Goal: Register for event/course

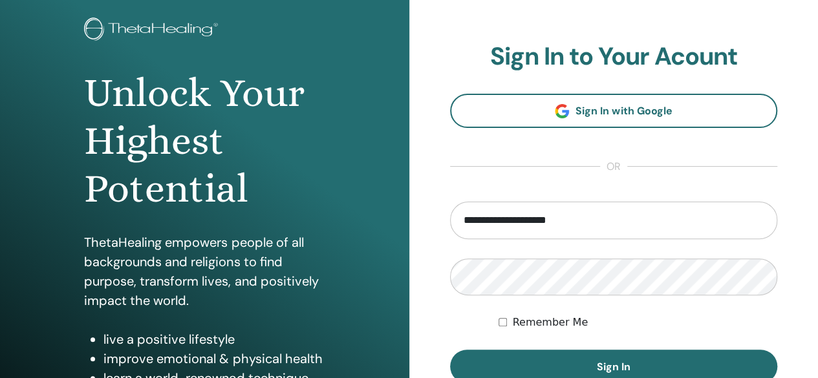
scroll to position [78, 0]
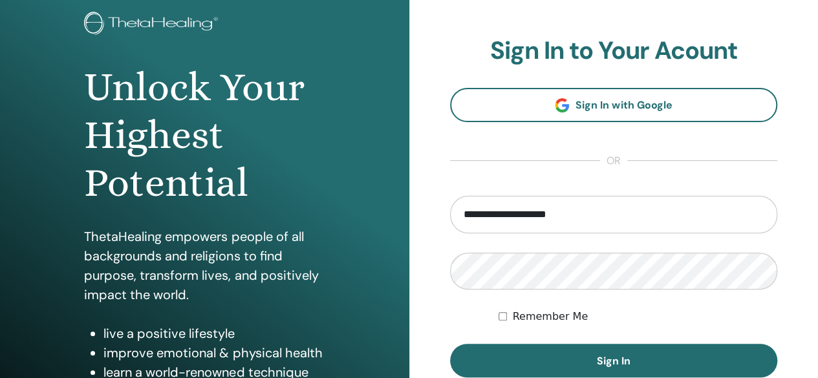
type input "**********"
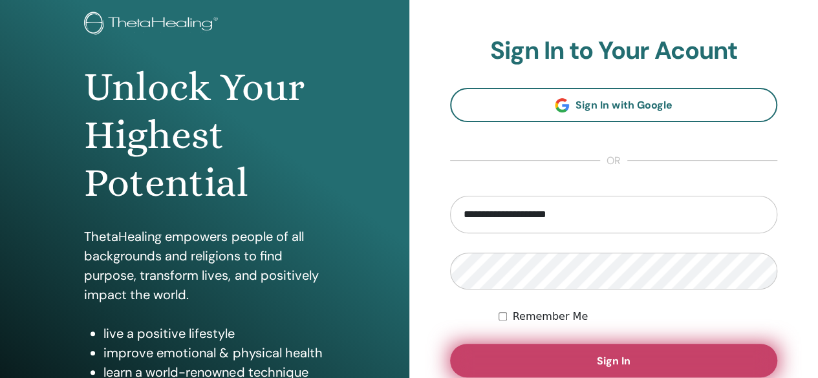
click at [588, 361] on button "Sign In" at bounding box center [614, 361] width 328 height 34
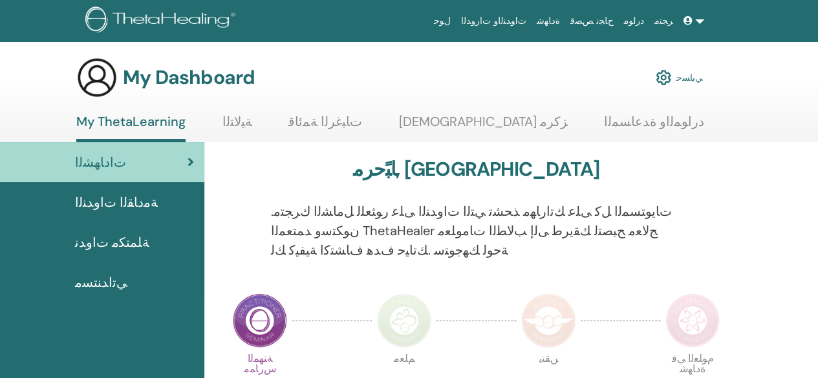
click at [726, 204] on div at bounding box center [712, 239] width 43 height 74
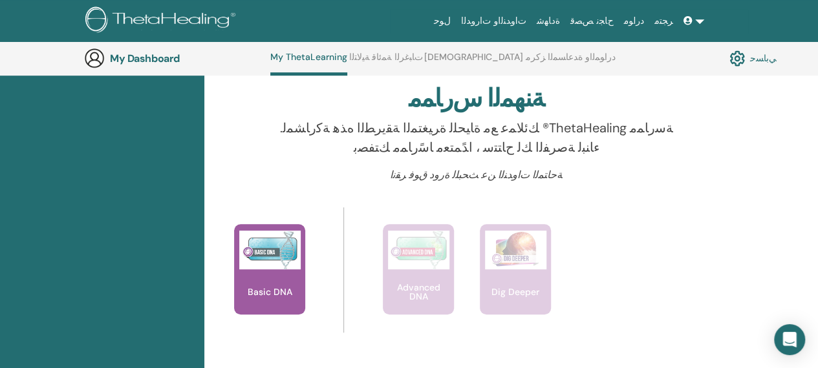
scroll to position [383, 0]
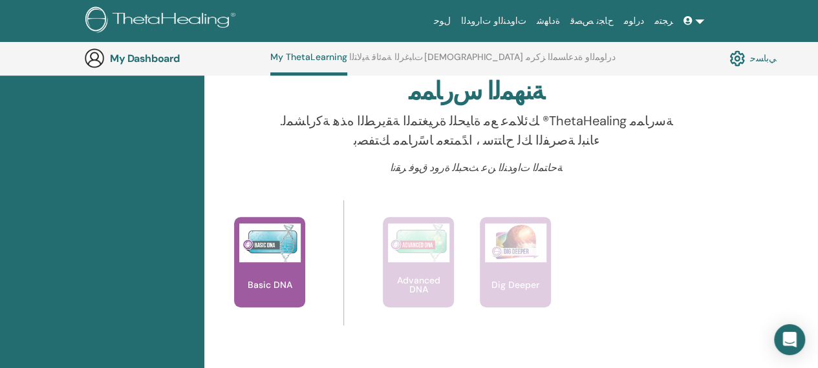
click at [732, 61] on img at bounding box center [737, 58] width 16 height 22
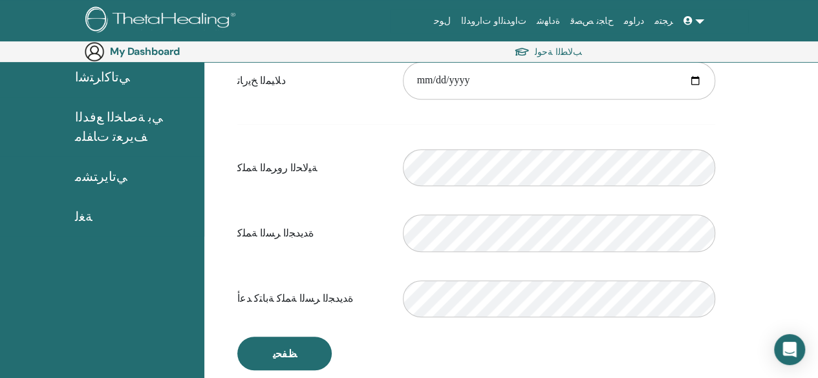
scroll to position [157, 0]
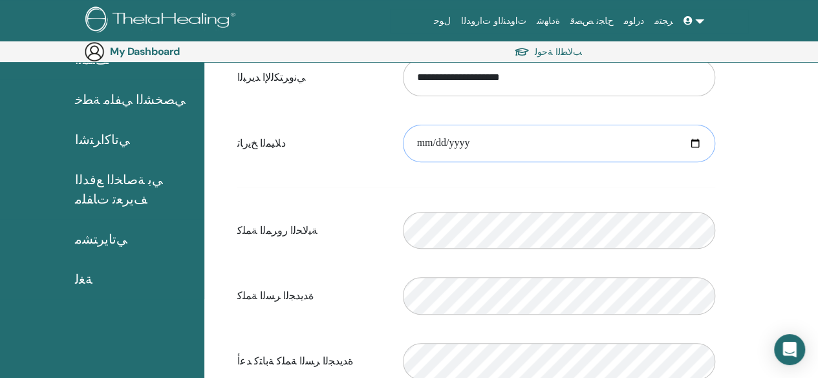
click at [430, 147] on input "date" at bounding box center [559, 143] width 312 height 37
type input "**********"
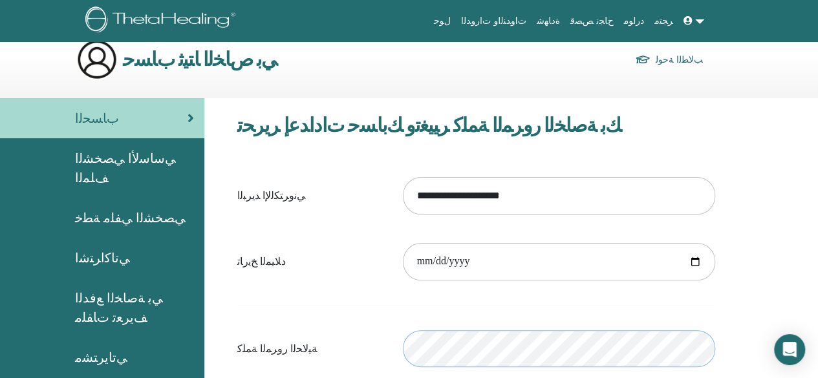
scroll to position [0, 0]
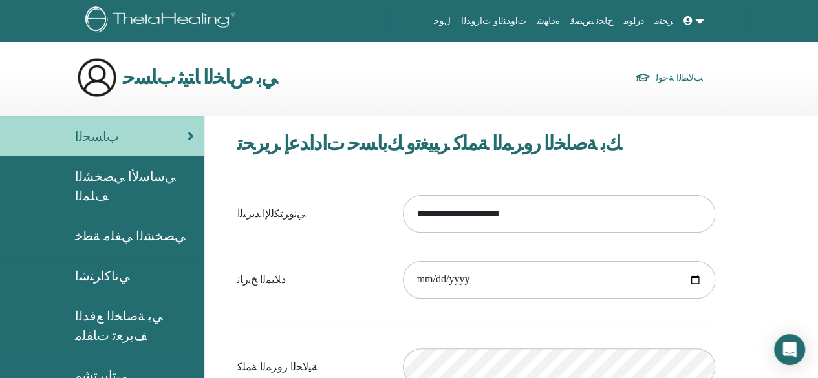
click at [703, 23] on link at bounding box center [693, 21] width 31 height 24
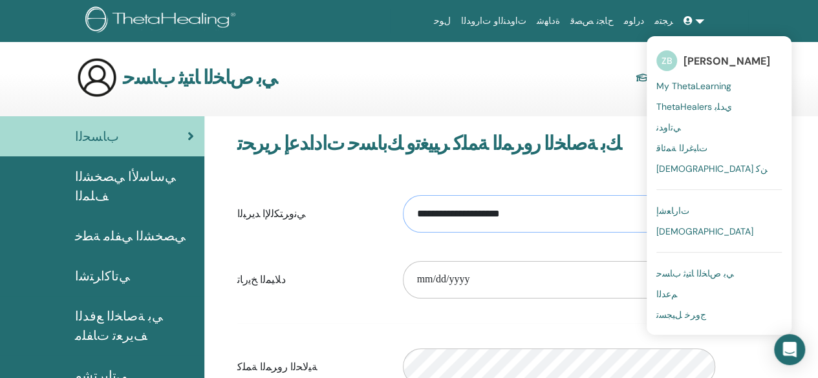
click at [572, 221] on input "**********" at bounding box center [559, 213] width 312 height 37
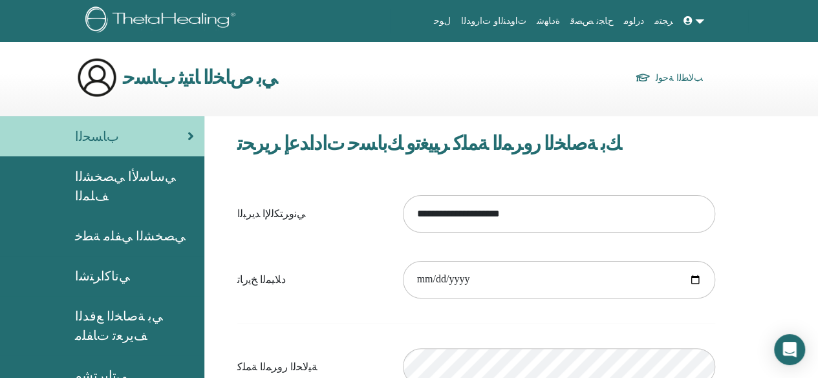
click at [191, 15] on img at bounding box center [162, 20] width 154 height 29
click at [657, 71] on link "ﺐﻟﺎﻄﻟﺍ ﺔﺣﻮﻟ" at bounding box center [669, 78] width 68 height 18
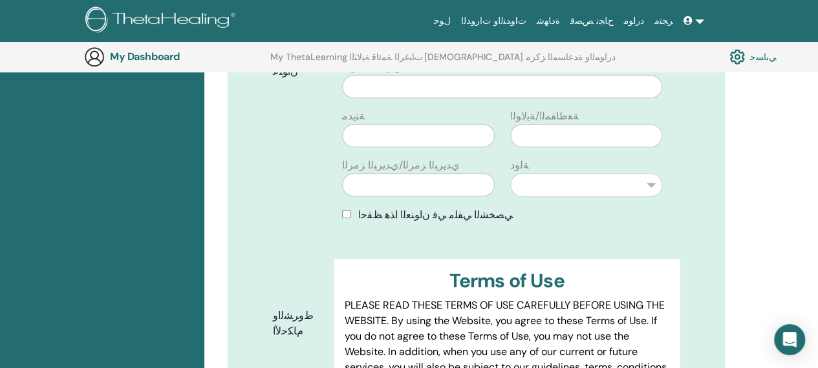
scroll to position [204, 0]
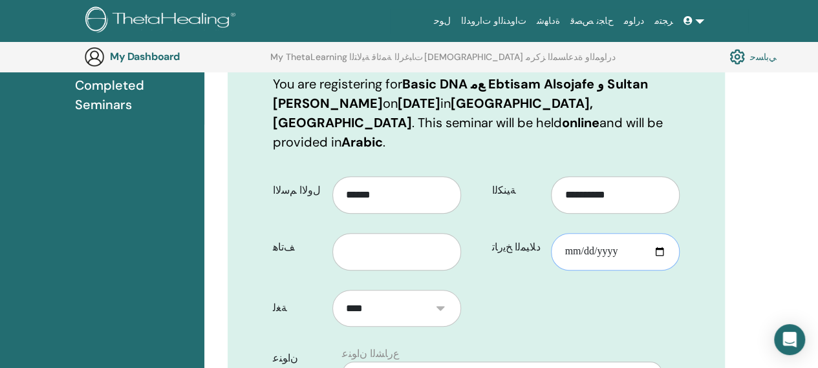
click at [588, 233] on input "ﺩﻼ﻿ﻴﻤﻟﺍ ﺦﻳﺭﺎﺗ" at bounding box center [615, 251] width 129 height 37
click at [626, 233] on input "ﺩﻼ﻿ﻴﻤﻟﺍ ﺦﻳﺭﺎﺗ" at bounding box center [615, 251] width 129 height 37
type input "**********"
click at [393, 234] on input "text" at bounding box center [396, 251] width 129 height 37
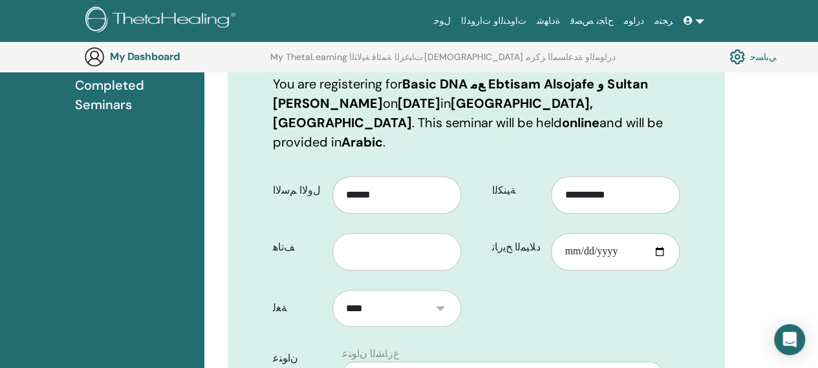
click at [445, 290] on select "****" at bounding box center [396, 308] width 129 height 37
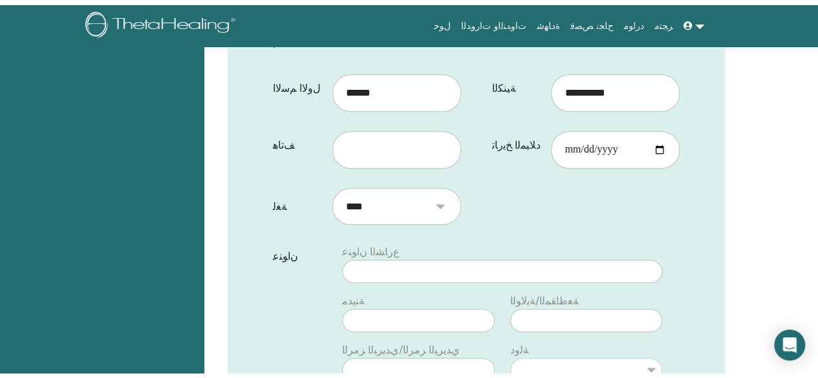
scroll to position [0, 0]
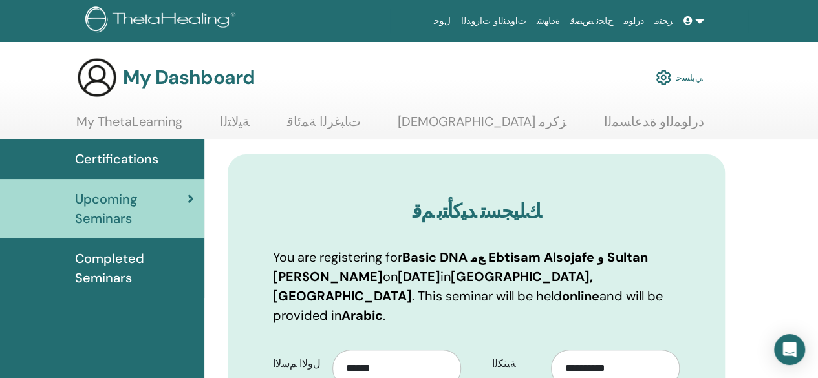
click at [700, 29] on link at bounding box center [693, 21] width 31 height 24
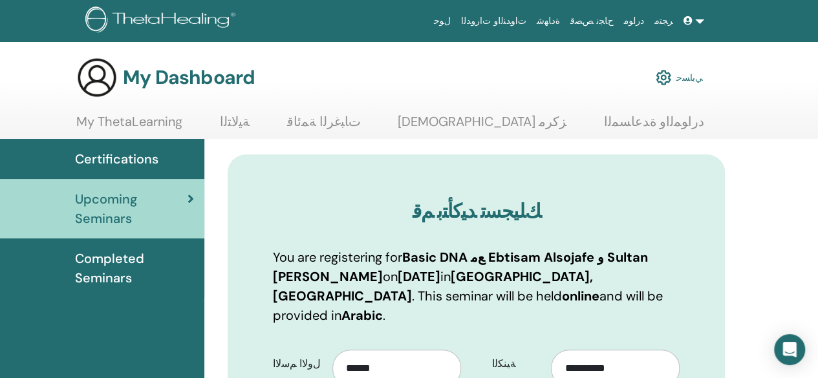
click at [671, 74] on img at bounding box center [663, 78] width 16 height 22
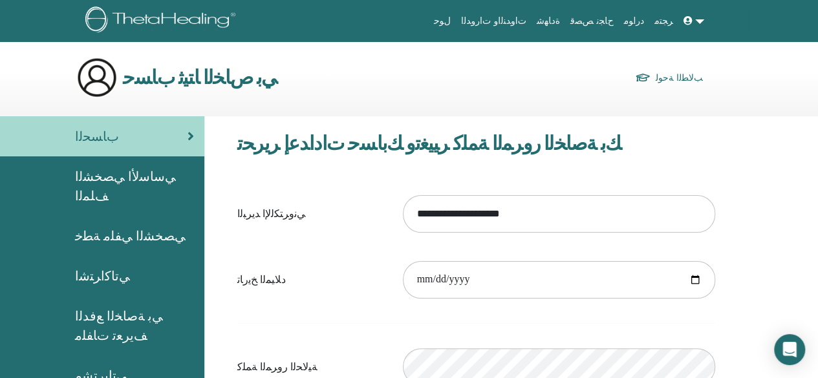
click at [707, 24] on link at bounding box center [693, 21] width 31 height 24
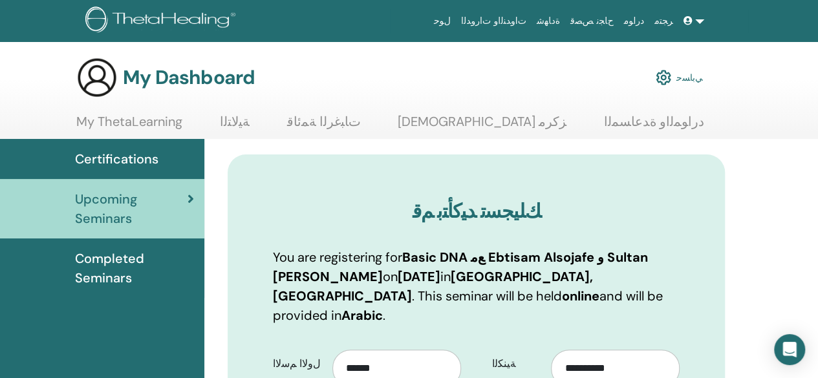
click at [701, 24] on link at bounding box center [693, 21] width 31 height 24
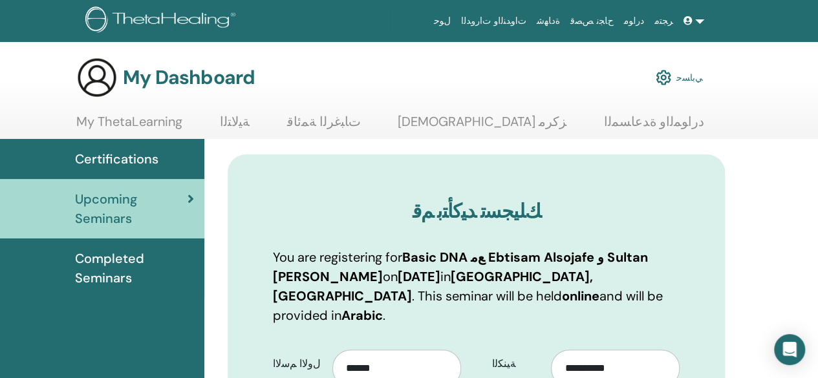
click at [156, 122] on link "My ThetaLearning" at bounding box center [129, 126] width 106 height 25
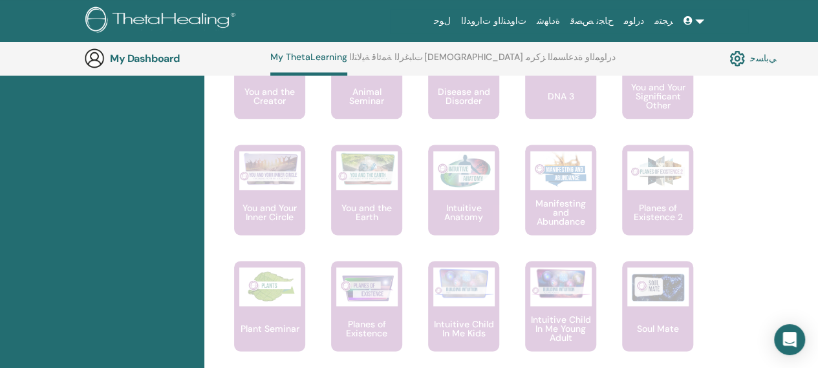
scroll to position [1359, 0]
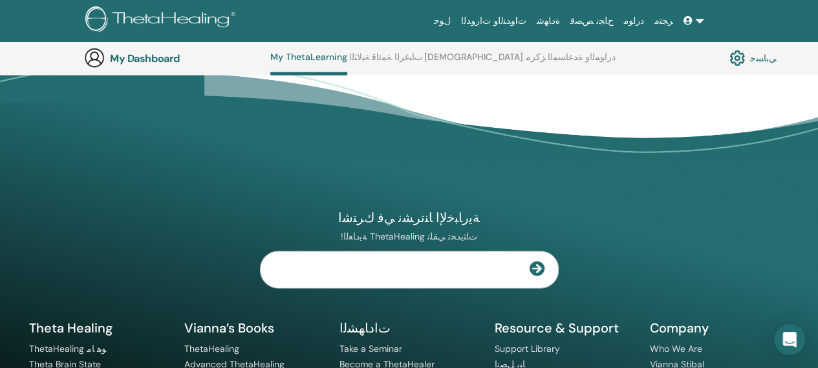
click at [677, 283] on div "ﺔﻳﺭﺎﺒﺧﻹ﻿ﺍ ﺎﻨﺗﺮﺸﻧ ﻲﻓ ﻙﺮﺘﺷﺍ !ﺔﻳﺩﺎﻌﻟﺍ ThetaHealing ﺕﺎﺜﻳﺪﺤﺗ ﻲﻘﻠﺗ Company" at bounding box center [409, 291] width 776 height 351
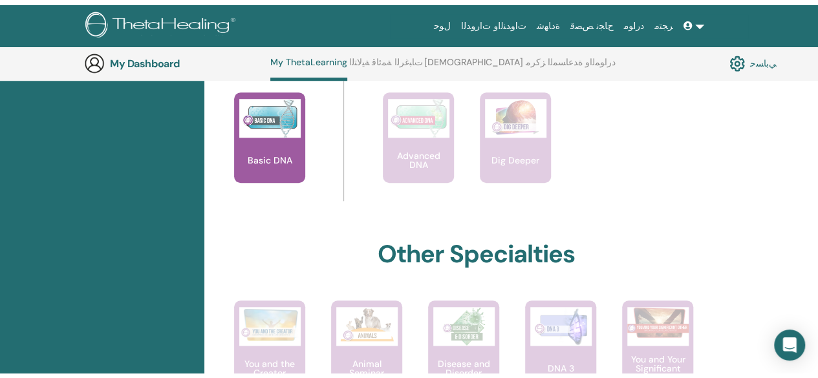
scroll to position [0, 0]
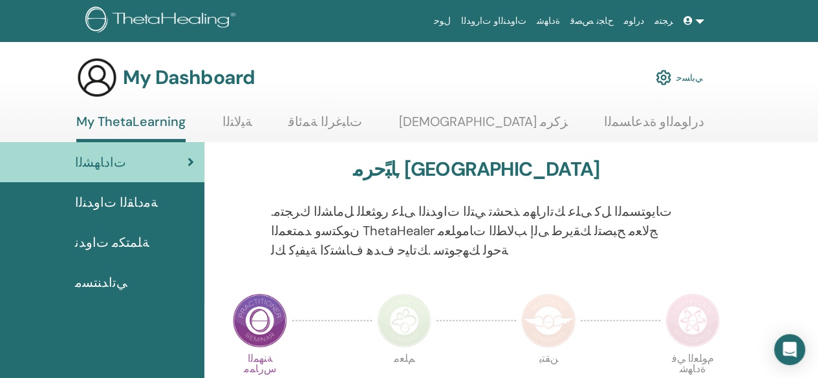
click at [701, 25] on link at bounding box center [693, 21] width 31 height 24
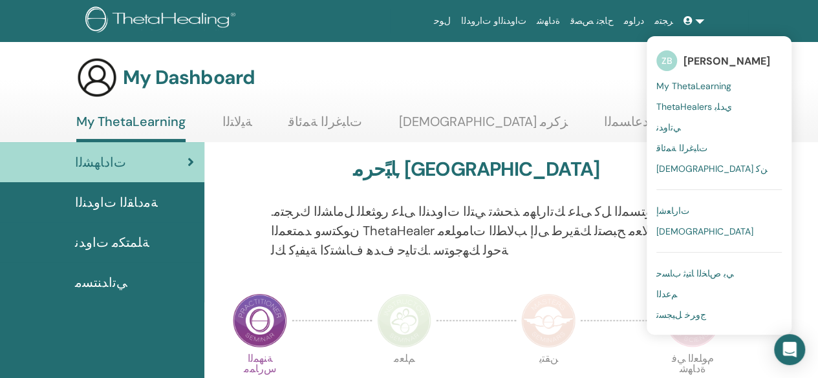
click at [693, 53] on link "ZB Zahira Bouelhafer" at bounding box center [718, 61] width 125 height 30
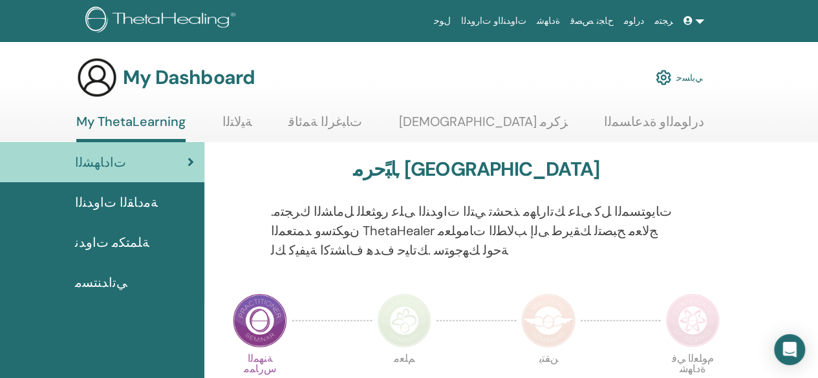
click at [701, 16] on link at bounding box center [693, 21] width 31 height 24
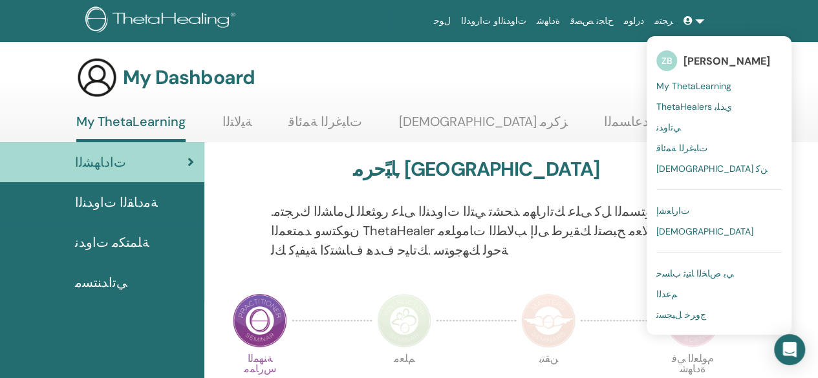
click at [690, 81] on span "My ThetaLearning" at bounding box center [693, 86] width 75 height 12
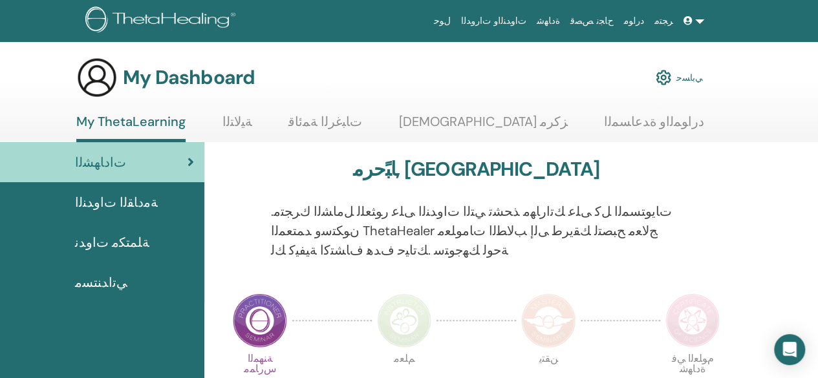
click at [690, 81] on link "ﻲﺑﺎﺴﺣ" at bounding box center [678, 77] width 47 height 28
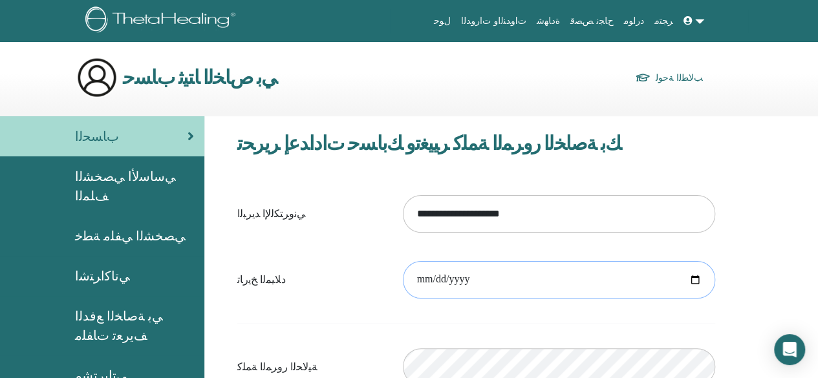
click at [427, 276] on input "date" at bounding box center [559, 279] width 312 height 37
type input "**********"
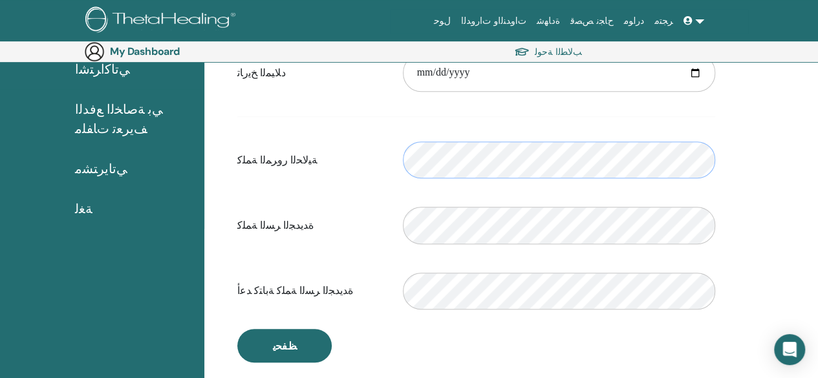
scroll to position [4, 0]
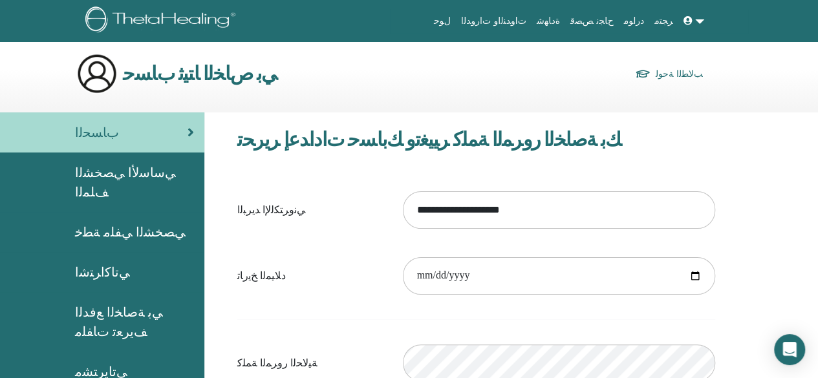
click at [698, 25] on link at bounding box center [693, 21] width 31 height 24
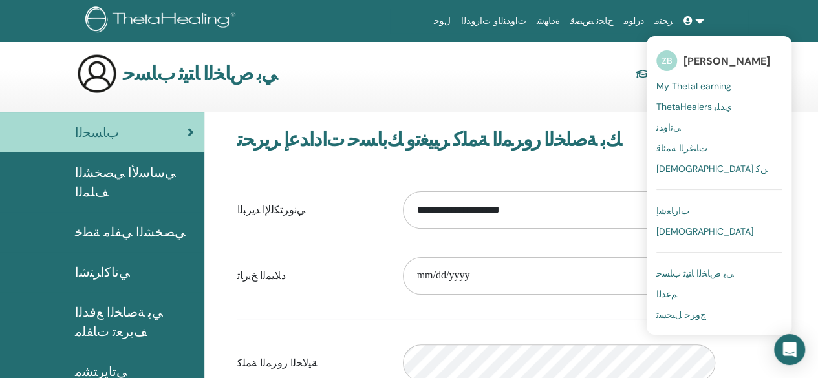
click at [672, 60] on span "ZB" at bounding box center [666, 60] width 21 height 21
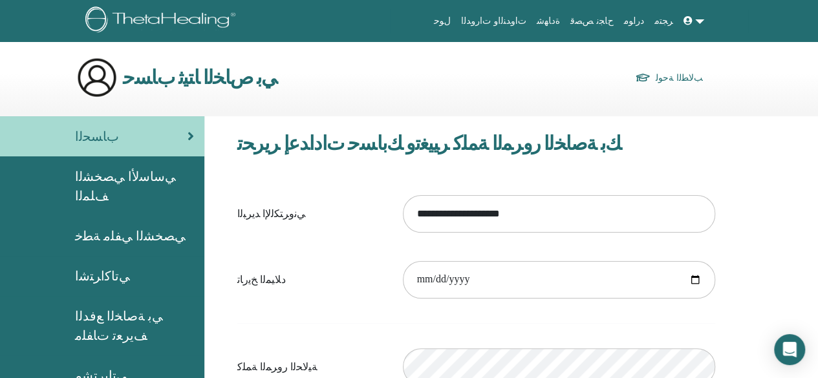
click at [672, 60] on div "ﻲﺑ ﺹﺎﺨﻟﺍ ﺎﺘﻴﺛ ﺏﺎﺴﺣ ﺐﻟﺎﻄﻟﺍ ﺔﺣﻮﻟ" at bounding box center [389, 77] width 626 height 41
click at [138, 140] on div "ﺏﺎﺴﺤﻟﺍ" at bounding box center [102, 136] width 184 height 19
click at [681, 79] on link "ﺐﻟﺎﻄﻟﺍ ﺔﺣﻮﻟ" at bounding box center [669, 78] width 68 height 18
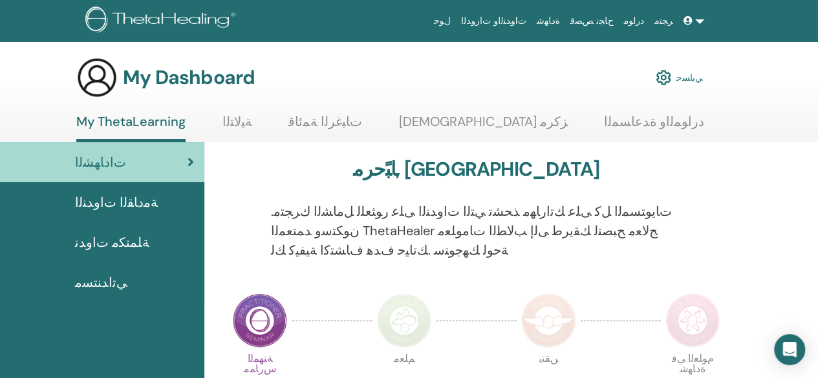
click at [683, 74] on link "ﻲﺑﺎﺴﺣ" at bounding box center [678, 77] width 47 height 28
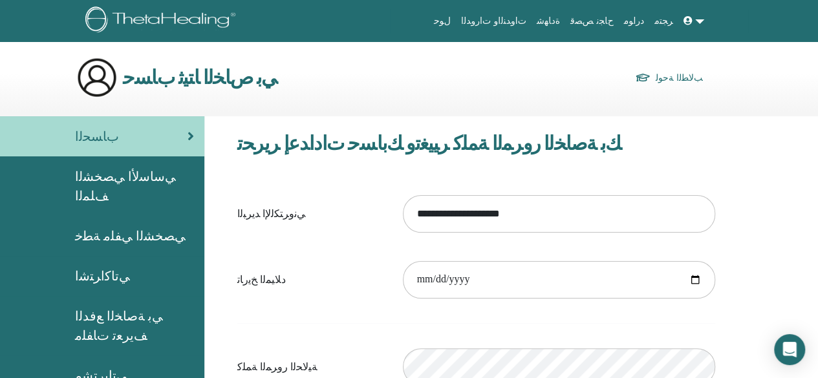
click at [697, 24] on link at bounding box center [693, 21] width 31 height 24
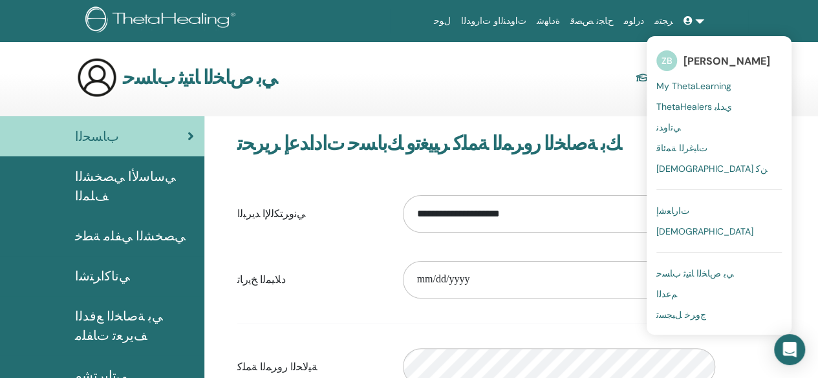
click at [688, 98] on link "ThetaHealers ﻱﺪﻠﺑ" at bounding box center [718, 106] width 125 height 21
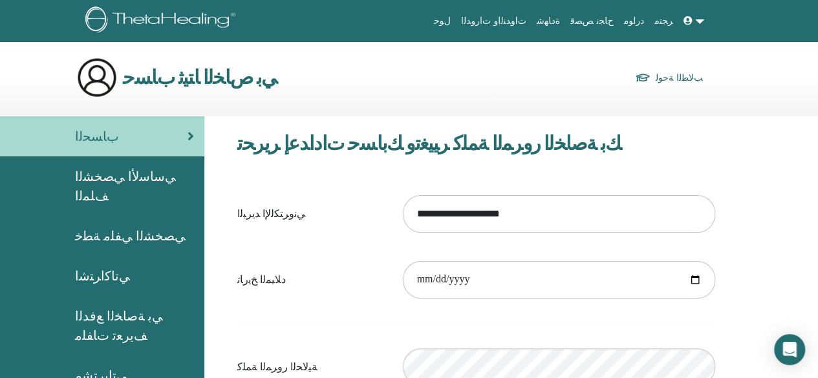
click at [688, 98] on section "ﻲﺑ ﺹﺎﺨﻟﺍ ﺎﺘﻴﺛ ﺏﺎﺴﺣ ﺐﻟﺎﻄﻟﺍ ﺔﺣﻮﻟ" at bounding box center [409, 86] width 818 height 59
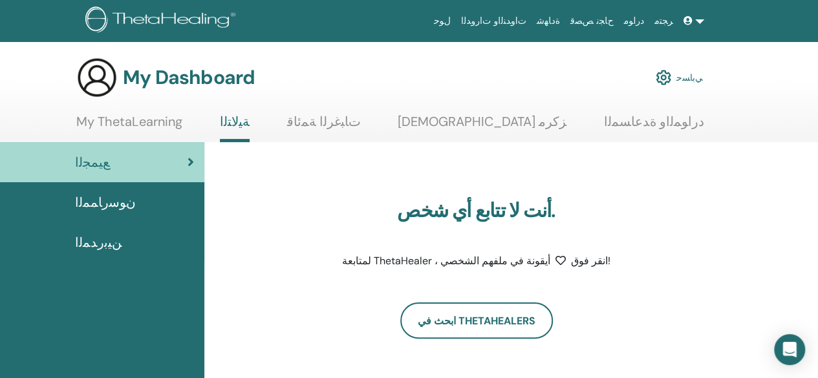
click at [696, 27] on link at bounding box center [693, 21] width 31 height 24
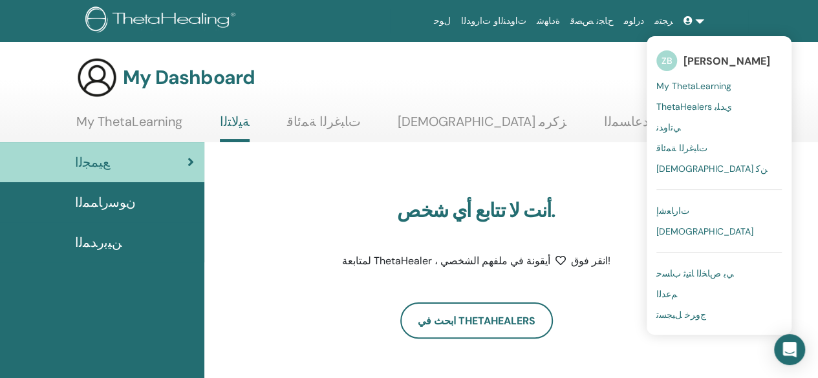
click at [696, 58] on span "[PERSON_NAME]" at bounding box center [726, 61] width 87 height 14
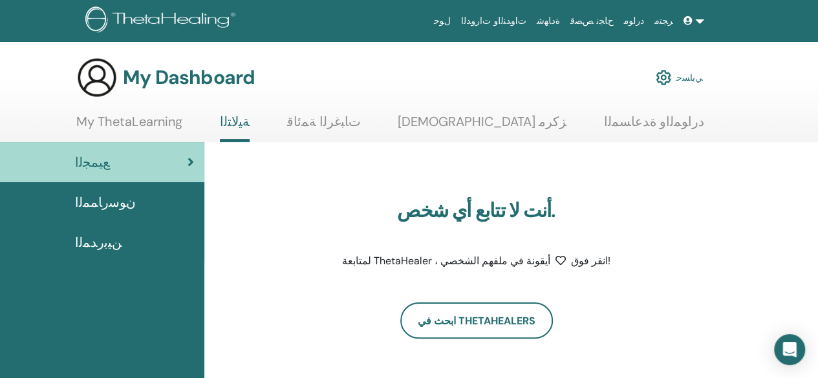
click at [696, 58] on div "My Dashboard ﻲﺑﺎﺴﺣ" at bounding box center [389, 77] width 626 height 41
click at [689, 16] on span at bounding box center [689, 21] width 12 height 10
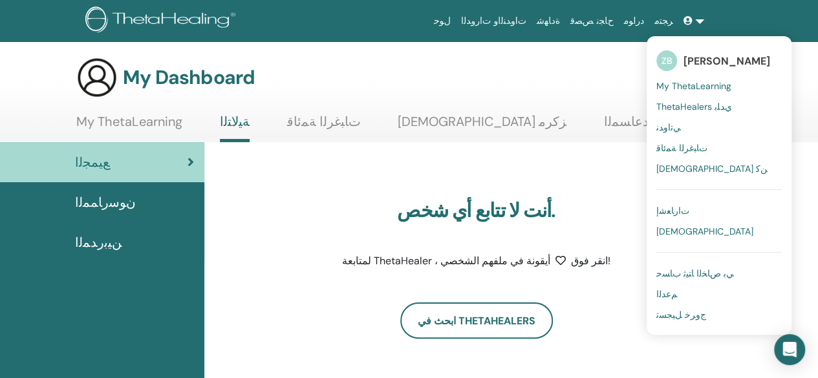
click at [683, 88] on span "My ThetaLearning" at bounding box center [693, 86] width 75 height 12
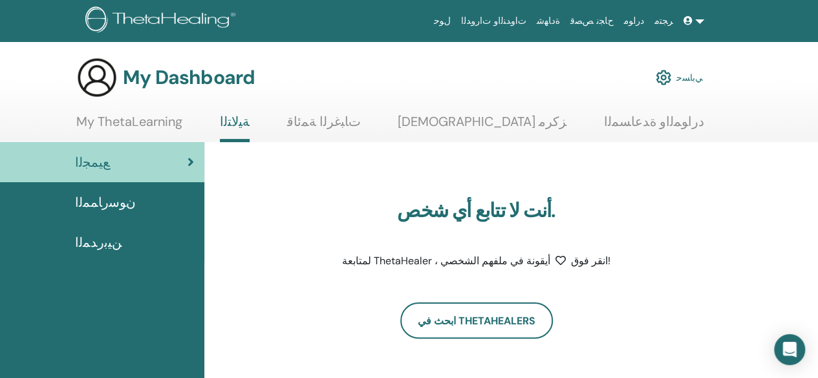
click at [683, 88] on link "ﻲﺑﺎﺴﺣ" at bounding box center [678, 77] width 47 height 28
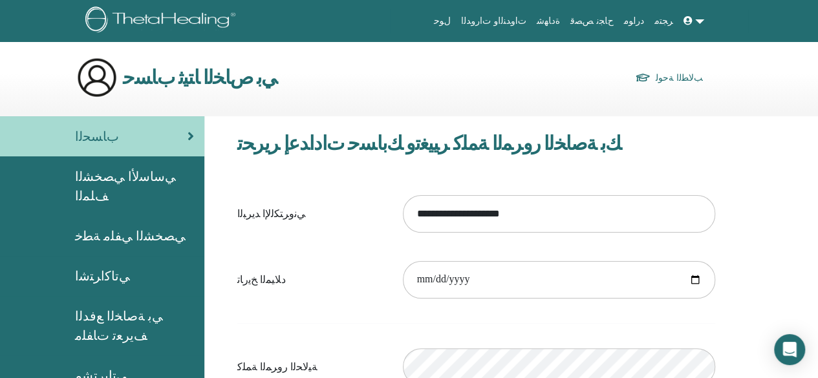
click at [686, 17] on icon at bounding box center [687, 20] width 9 height 9
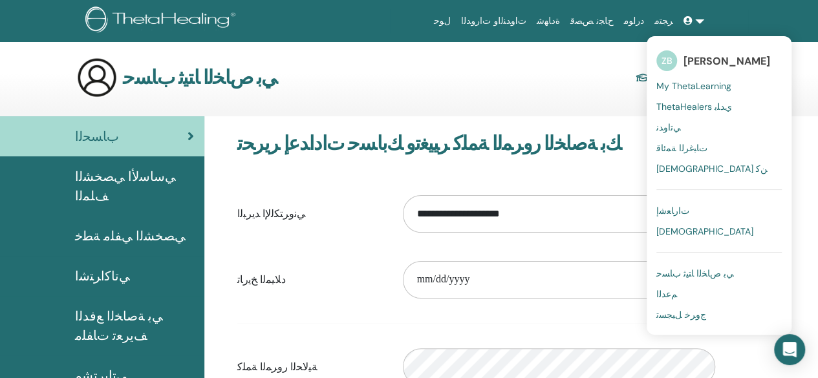
click at [678, 138] on link "ﺕﺎﺒﻏﺮﻟﺍ ﺔﻤﺋﺎﻗ" at bounding box center [718, 148] width 125 height 21
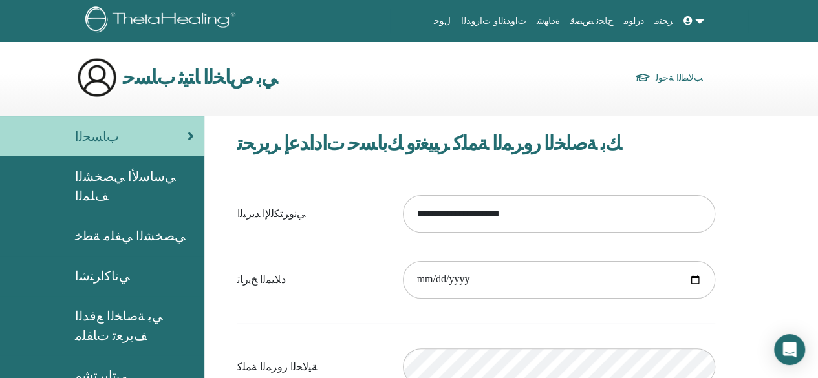
click at [678, 138] on h3 "ﻚﺑ ﺔﺻﺎﺨﻟﺍ ﺭﻭﺮﻤﻟﺍ ﺔﻤﻠﻛ ﺮﻴﻴﻐﺗﻭ ﻚﺑﺎﺴﺣ ﺕﺍﺩﺍﺪﻋﺇ ﺮﻳﺮﺤﺗ" at bounding box center [476, 143] width 478 height 23
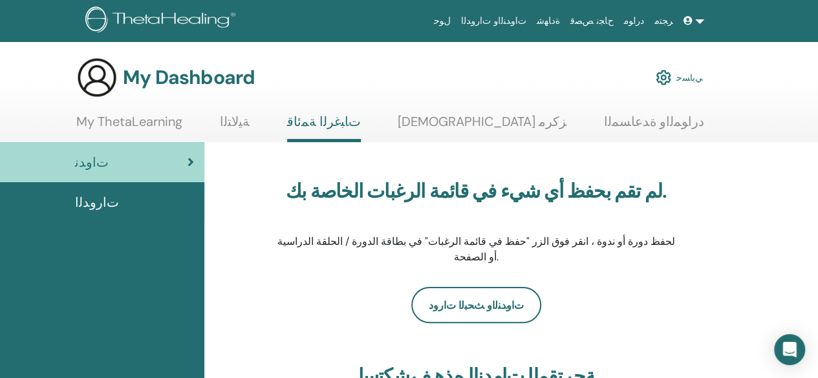
click at [102, 204] on span "ﺕﺍﺭﻭﺪﻟﺍ" at bounding box center [97, 202] width 44 height 19
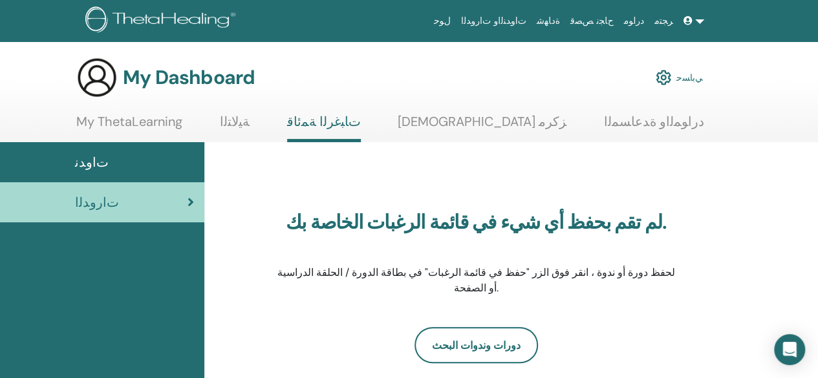
click at [134, 163] on div "ﺕﺍﻭﺪﻧ" at bounding box center [102, 162] width 184 height 19
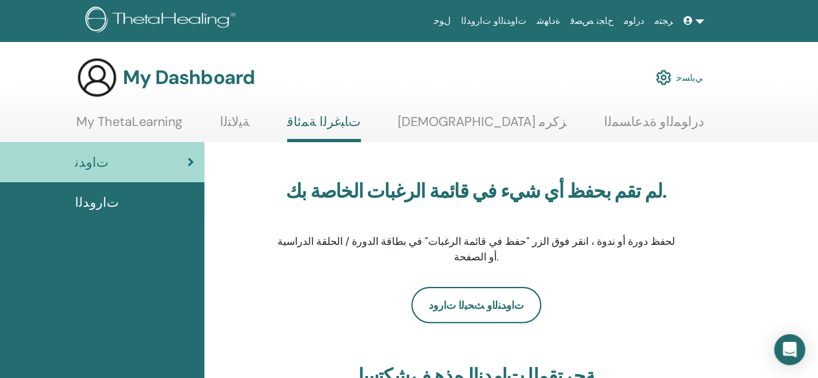
click at [125, 116] on link "My ThetaLearning" at bounding box center [129, 126] width 106 height 25
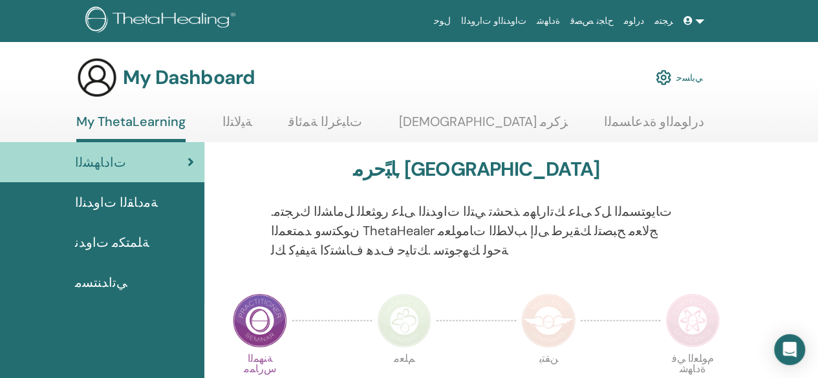
click at [696, 76] on link "ﻲﺑﺎﺴﺣ" at bounding box center [678, 77] width 47 height 28
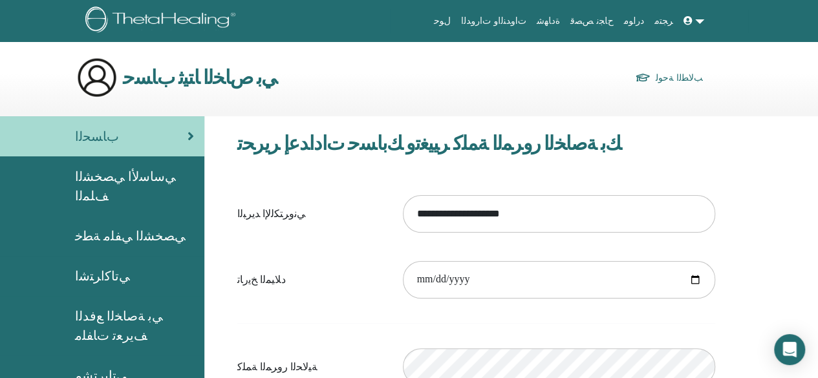
click at [699, 25] on link at bounding box center [693, 21] width 31 height 24
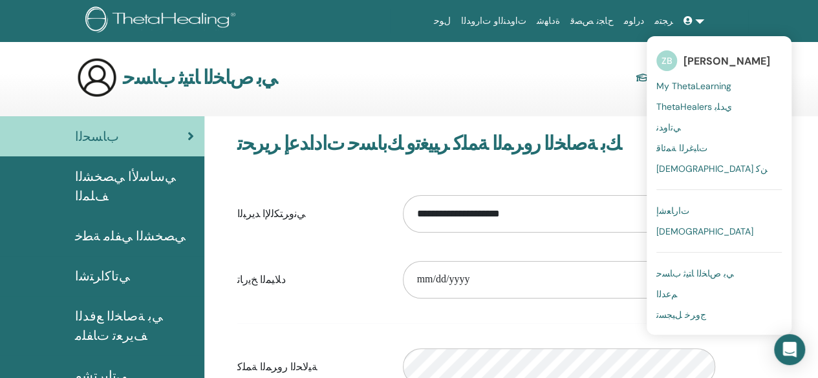
click at [692, 65] on span "[PERSON_NAME]" at bounding box center [726, 61] width 87 height 14
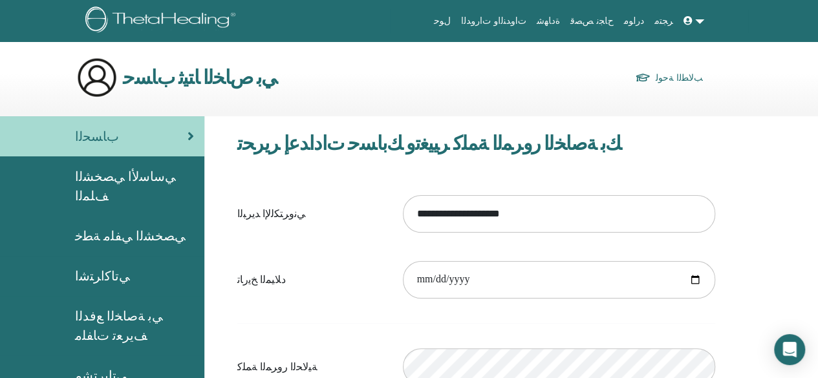
click at [692, 65] on div "ﻲﺑ ﺹﺎﺨﻟﺍ ﺎﺘﻴﺛ ﺏﺎﺴﺣ ﺐﻟﺎﻄﻟﺍ ﺔﺣﻮﻟ" at bounding box center [389, 77] width 626 height 41
click at [694, 21] on span at bounding box center [689, 21] width 12 height 10
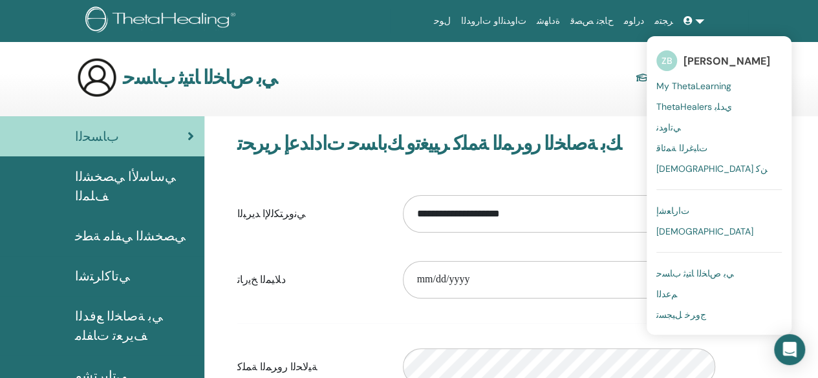
click at [676, 59] on span "ZB" at bounding box center [666, 60] width 21 height 21
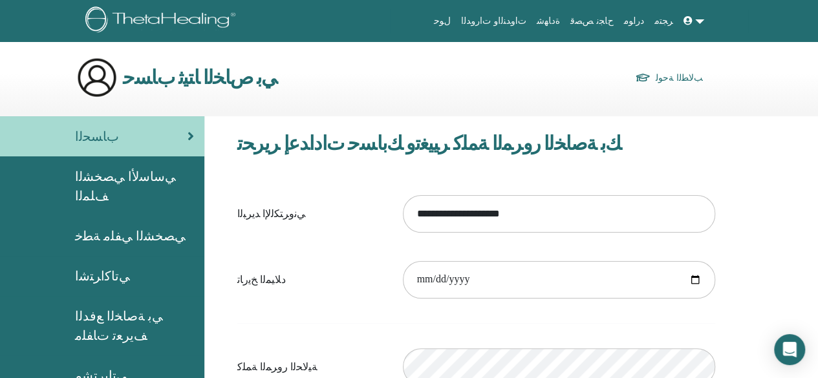
click at [676, 59] on div "ﻲﺑ ﺹﺎﺨﻟﺍ ﺎﺘﻴﺛ ﺏﺎﺴﺣ ﺐﻟﺎﻄﻟﺍ ﺔﺣﻮﻟ" at bounding box center [389, 77] width 626 height 41
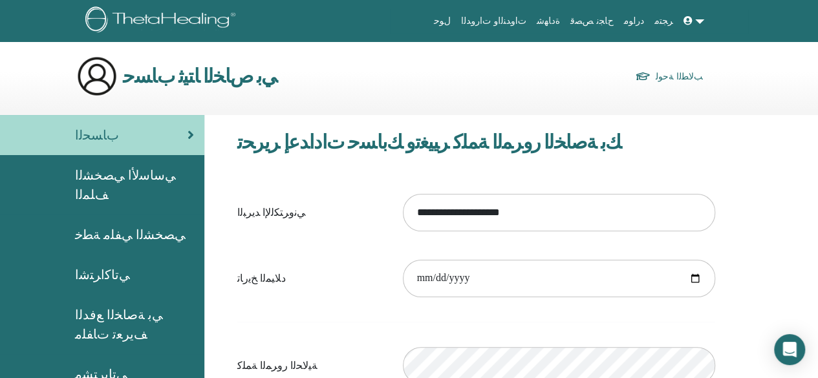
click at [104, 70] on img at bounding box center [96, 76] width 41 height 41
click at [89, 136] on span "ﺏﺎﺴﺤﻟﺍ" at bounding box center [97, 134] width 44 height 19
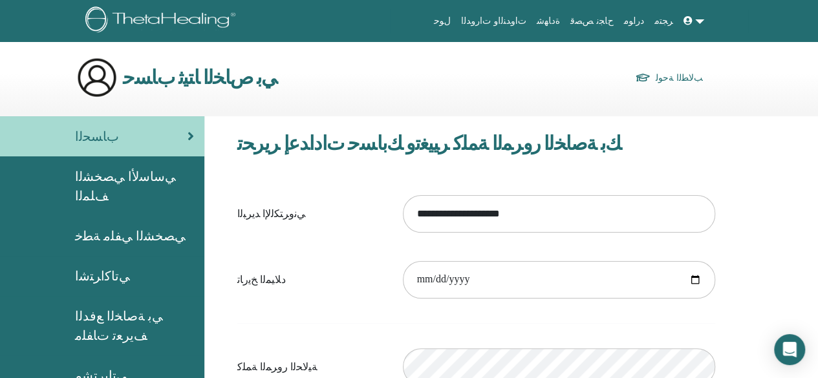
click at [699, 19] on link at bounding box center [693, 21] width 31 height 24
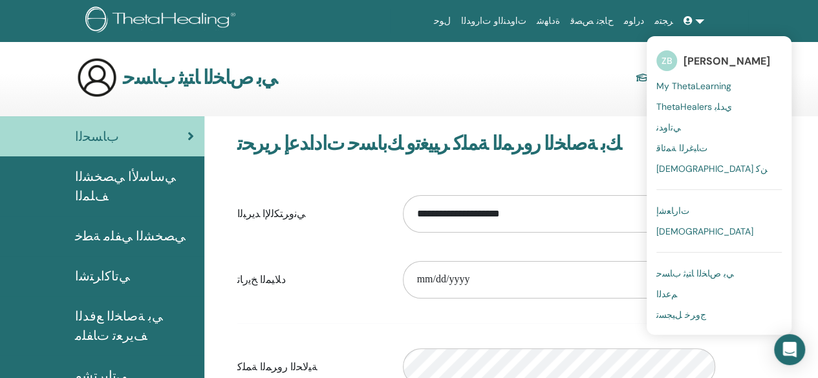
click at [688, 58] on span "[PERSON_NAME]" at bounding box center [726, 61] width 87 height 14
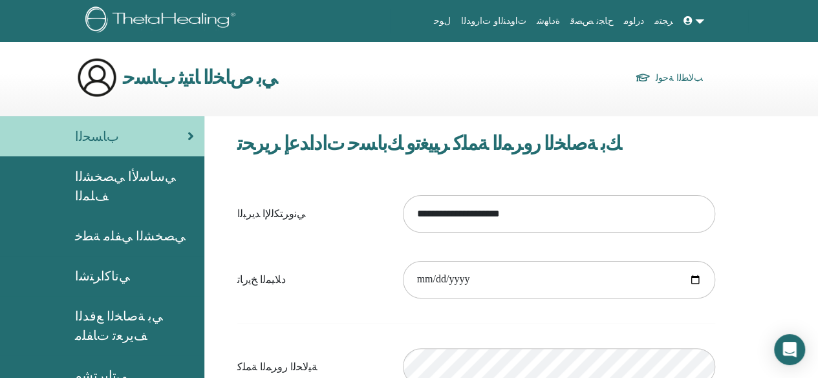
click at [688, 58] on div "ﻲﺑ ﺹﺎﺨﻟﺍ ﺎﺘﻴﺛ ﺏﺎﺴﺣ ﺐﻟﺎﻄﻟﺍ ﺔﺣﻮﻟ" at bounding box center [389, 77] width 626 height 41
click at [696, 25] on link at bounding box center [693, 21] width 31 height 24
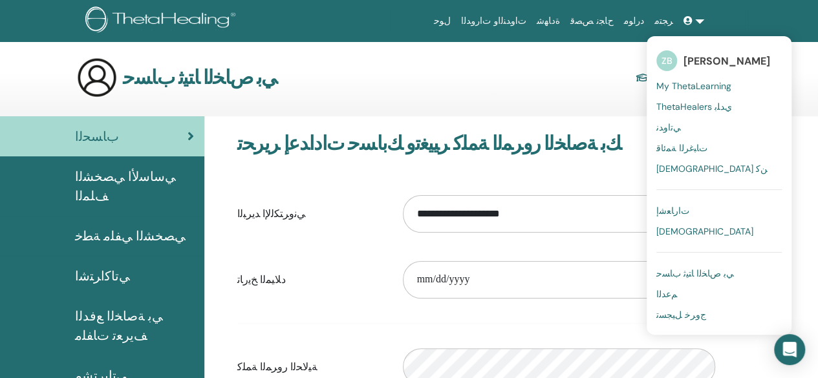
click at [691, 101] on span "ThetaHealers ﻱﺪﻠﺑ" at bounding box center [694, 107] width 76 height 12
click at [691, 100] on section "ﻲﺑ ﺹﺎﺨﻟﺍ ﺎﺘﻴﺛ ﺏﺎﺴﺣ ﺐﻟﺎﻄﻟﺍ ﺔﺣﻮﻟ" at bounding box center [409, 86] width 818 height 59
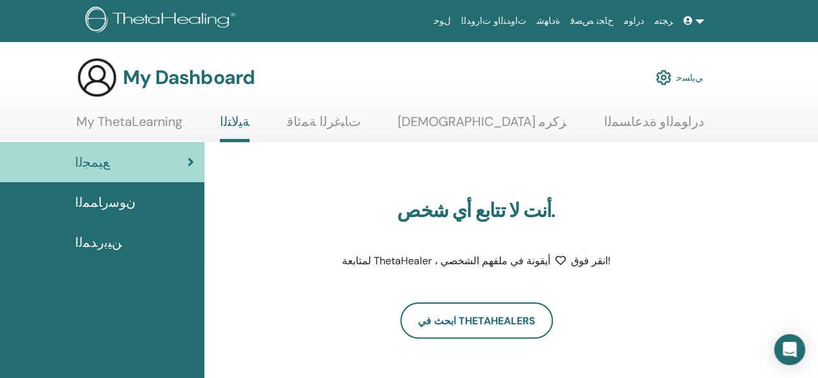
click at [695, 25] on link at bounding box center [693, 21] width 31 height 24
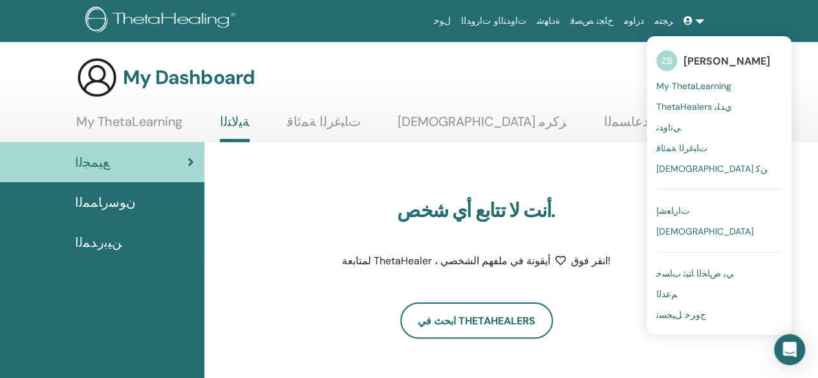
click at [671, 51] on span "ZB" at bounding box center [666, 60] width 21 height 21
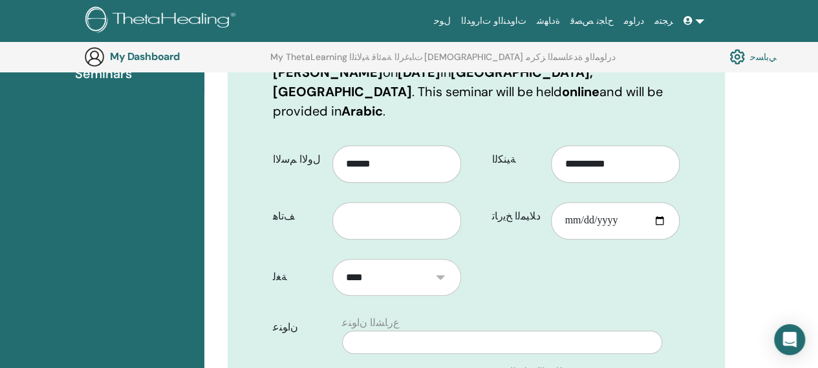
scroll to position [240, 0]
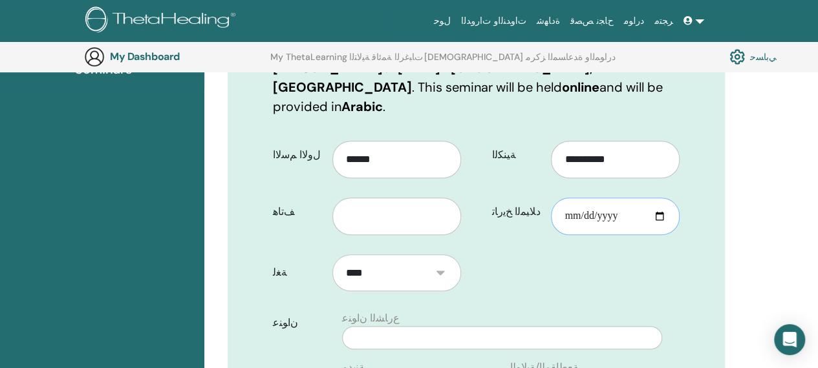
click at [577, 198] on input "ﺩﻼ﻿ﻴﻤﻟﺍ ﺦﻳﺭﺎﺗ" at bounding box center [615, 216] width 129 height 37
type input "**********"
click at [443, 257] on select "****" at bounding box center [396, 273] width 129 height 37
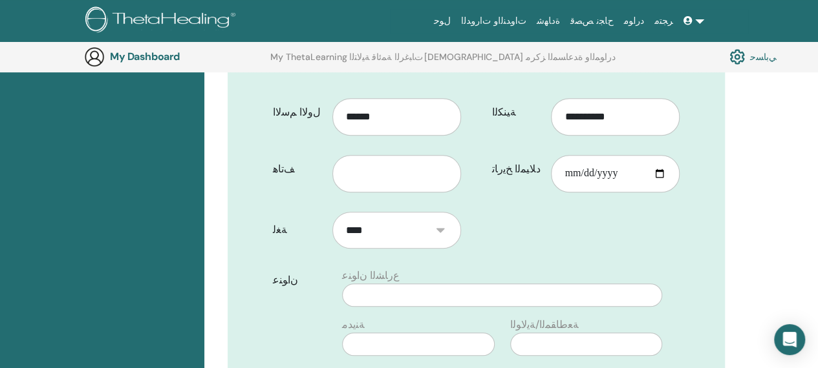
scroll to position [217, 0]
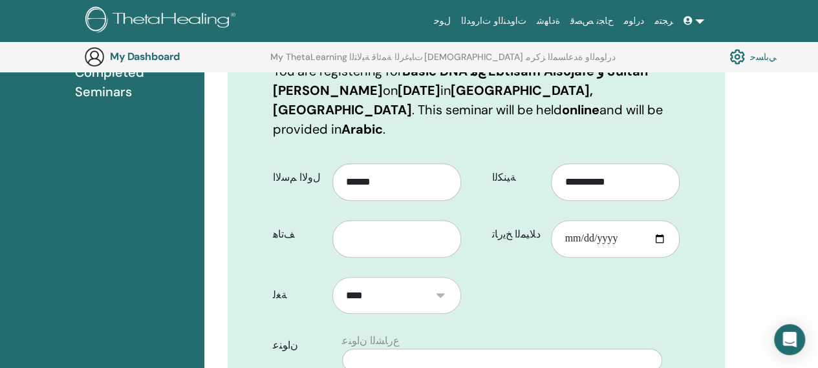
click at [387, 277] on select "****" at bounding box center [396, 295] width 129 height 37
click at [451, 277] on select "****" at bounding box center [396, 295] width 129 height 37
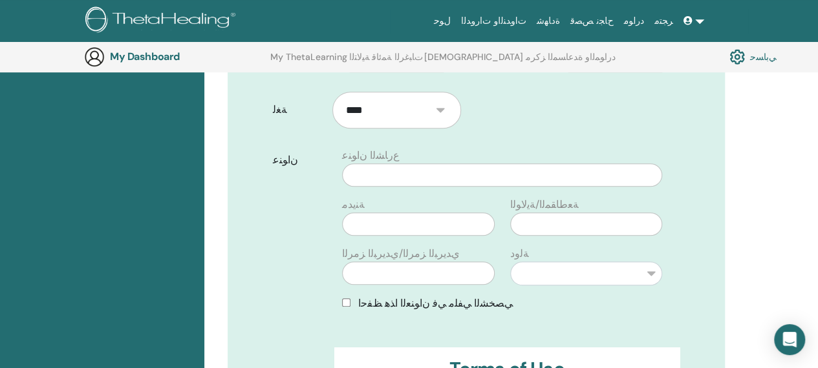
scroll to position [400, 0]
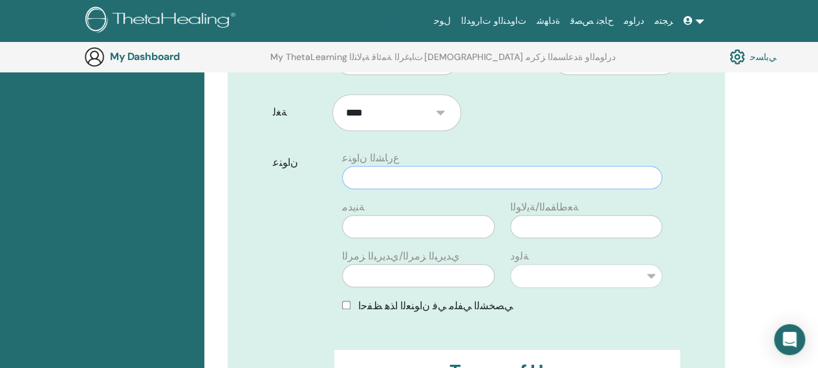
click at [443, 166] on input "text" at bounding box center [502, 177] width 320 height 23
type input "**********"
click at [439, 215] on input "text" at bounding box center [418, 226] width 152 height 23
type input "*****"
click at [598, 215] on input "text" at bounding box center [586, 226] width 152 height 23
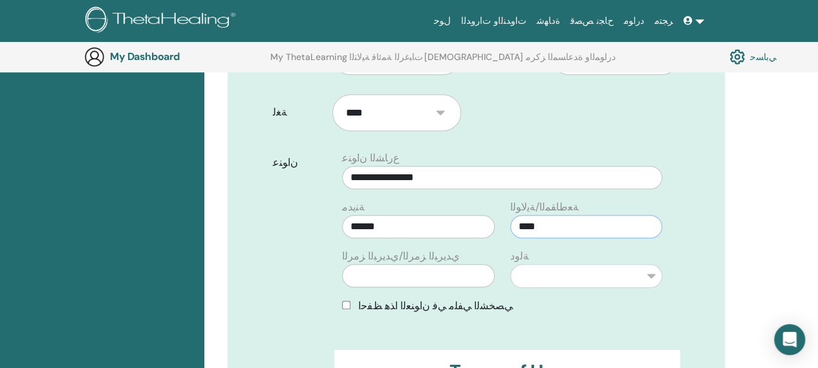
type input "****"
click at [649, 264] on select "**********" at bounding box center [586, 276] width 152 height 24
click at [698, 17] on link at bounding box center [693, 21] width 31 height 24
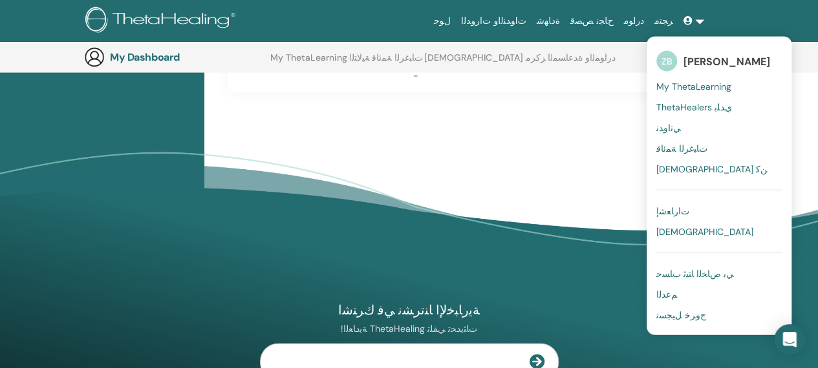
scroll to position [1379, 0]
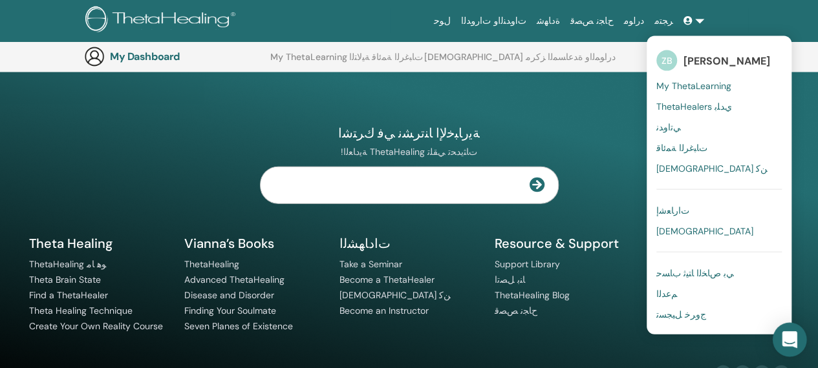
click at [788, 337] on icon "Open Intercom Messenger" at bounding box center [789, 340] width 15 height 17
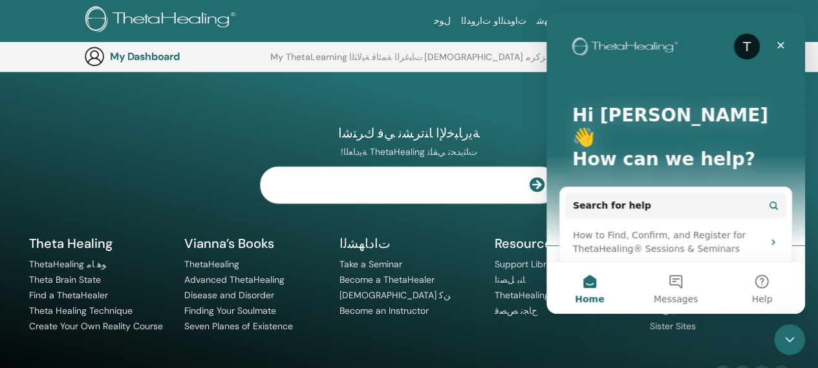
scroll to position [0, 0]
click at [785, 48] on icon "Close" at bounding box center [780, 45] width 10 height 10
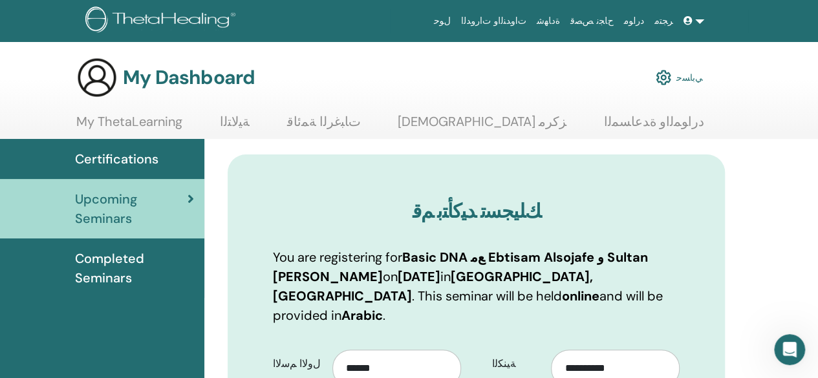
click at [102, 259] on span "Completed Seminars" at bounding box center [134, 268] width 119 height 39
